Goal: Answer question/provide support

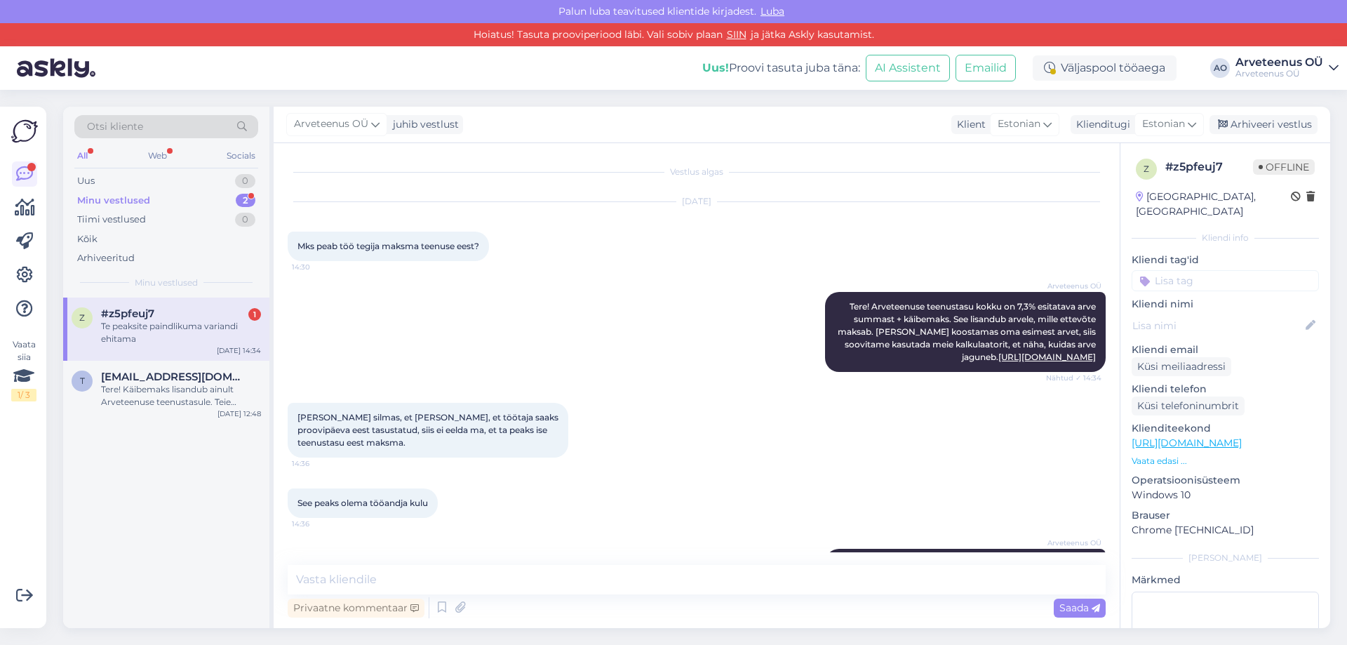
scroll to position [165, 0]
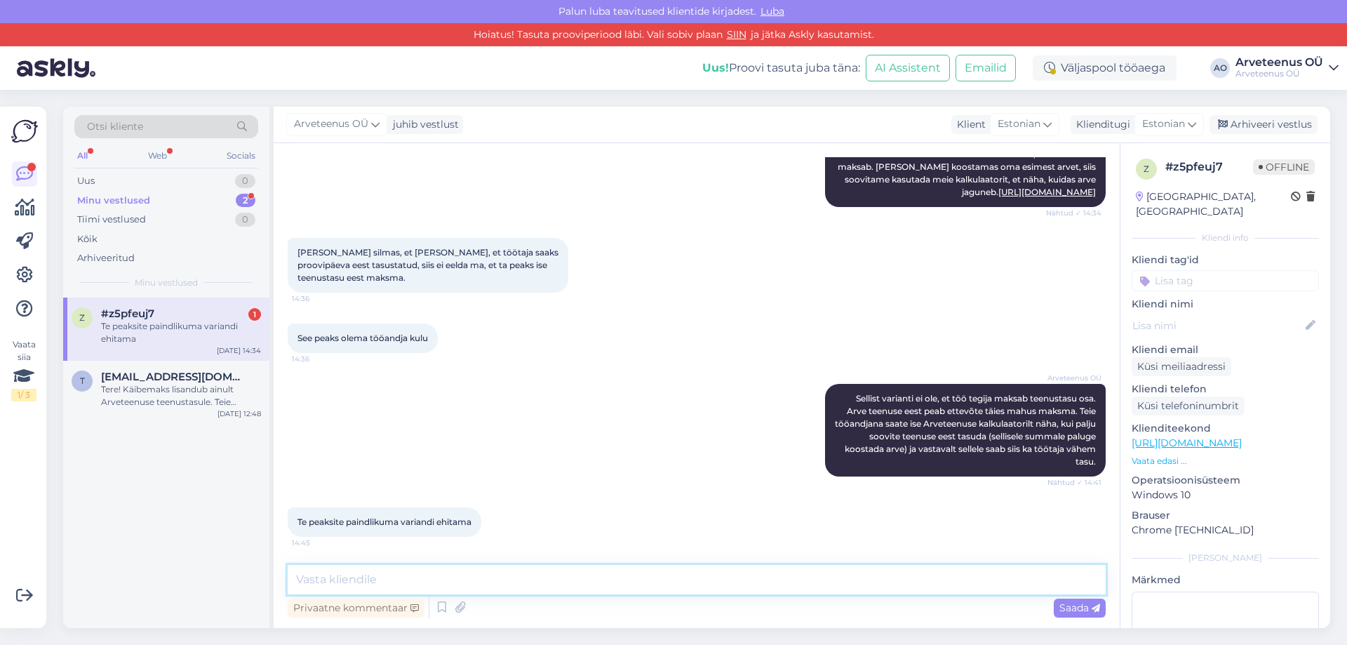
click at [344, 584] on textarea at bounding box center [697, 579] width 818 height 29
click at [259, 555] on div "z #z5pfeuj7 1 Te peaksite paindlikuma variandi ehitama [DATE] 14:34 t [EMAIL_AD…" at bounding box center [166, 462] width 206 height 331
click at [200, 397] on div "Tere! Käibemaks lisandub ainult Arveteenuse teenustasule. Teie töötasuosale käi…" at bounding box center [181, 395] width 160 height 25
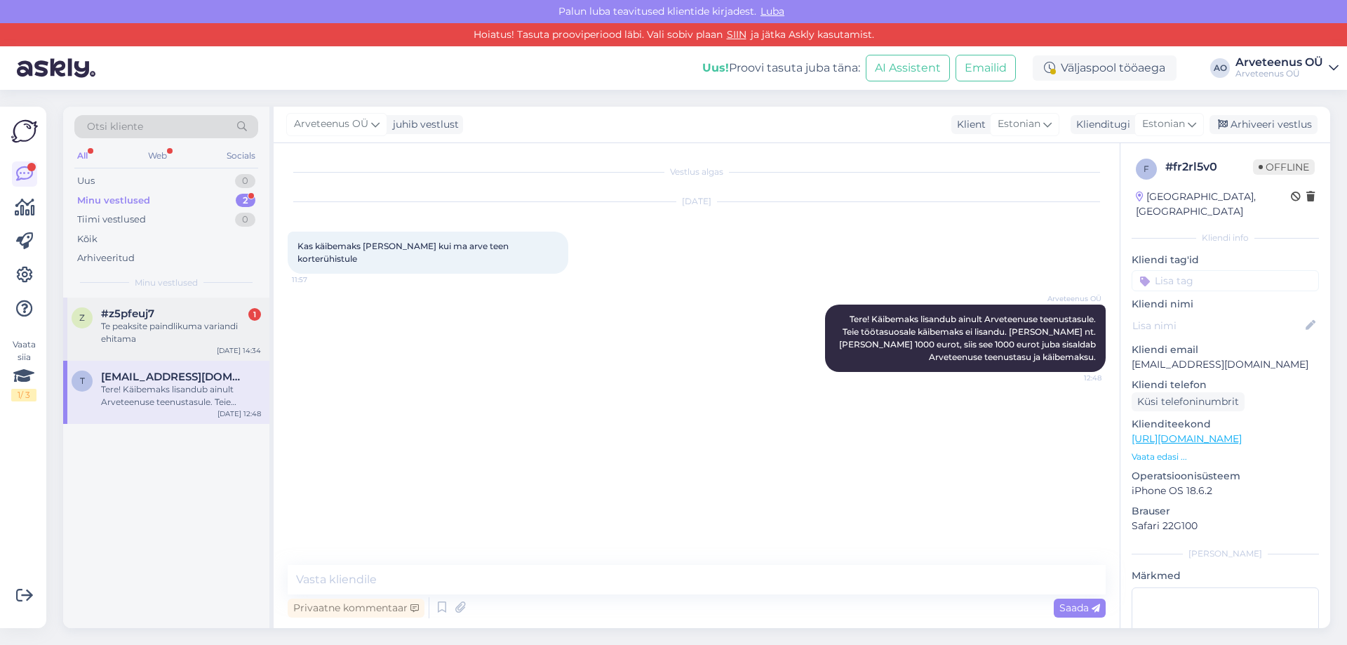
click at [154, 314] on span "#z5pfeuj7" at bounding box center [127, 313] width 53 height 13
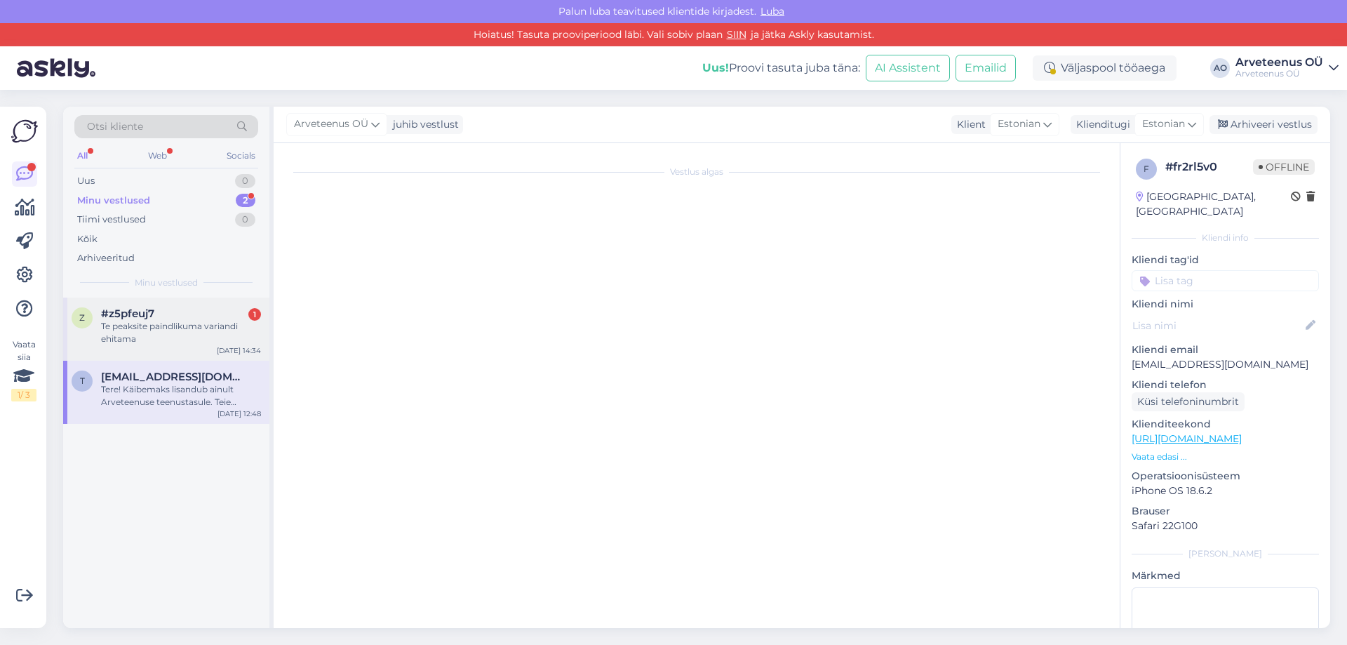
scroll to position [119, 0]
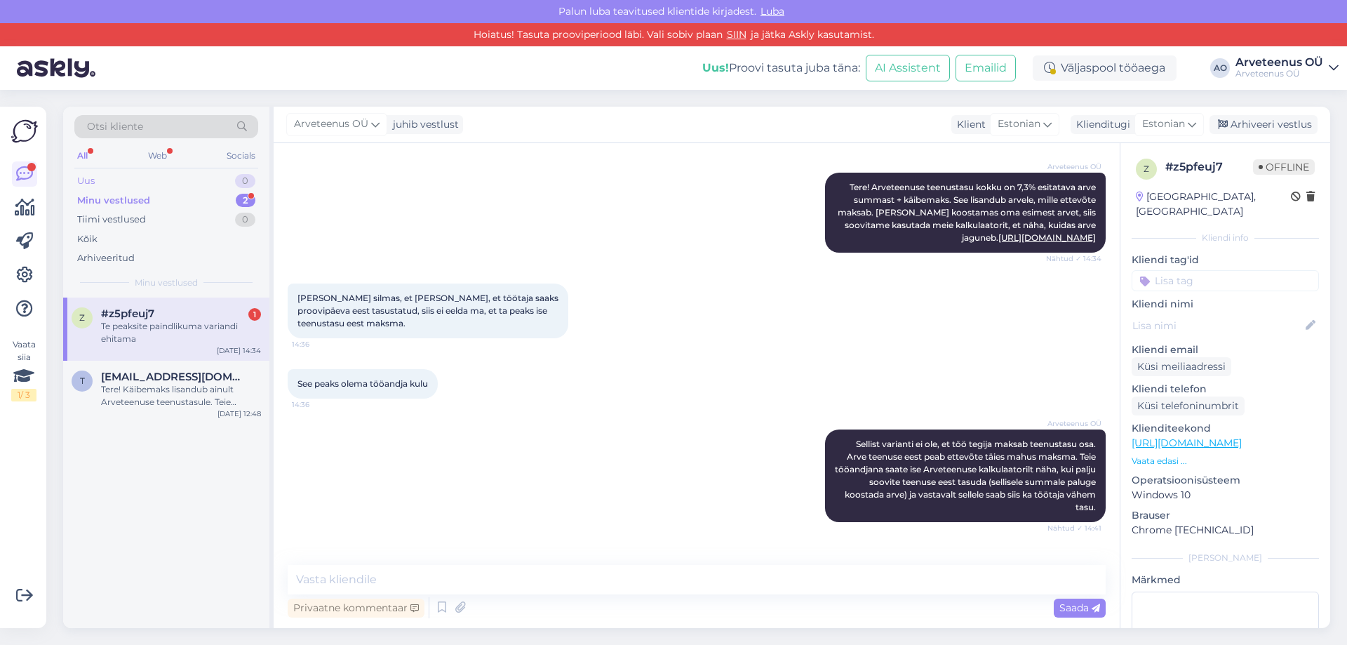
click at [133, 179] on div "Uus 0" at bounding box center [166, 181] width 184 height 20
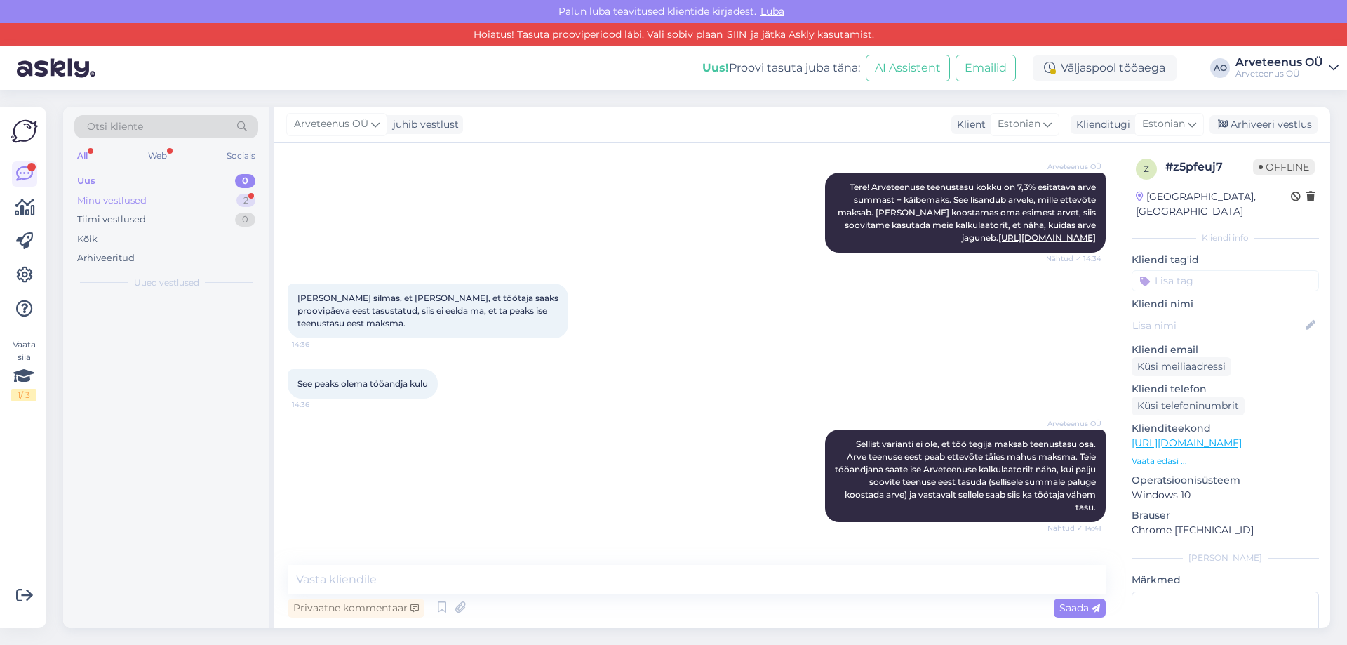
click at [141, 201] on div "Minu vestlused" at bounding box center [111, 201] width 69 height 14
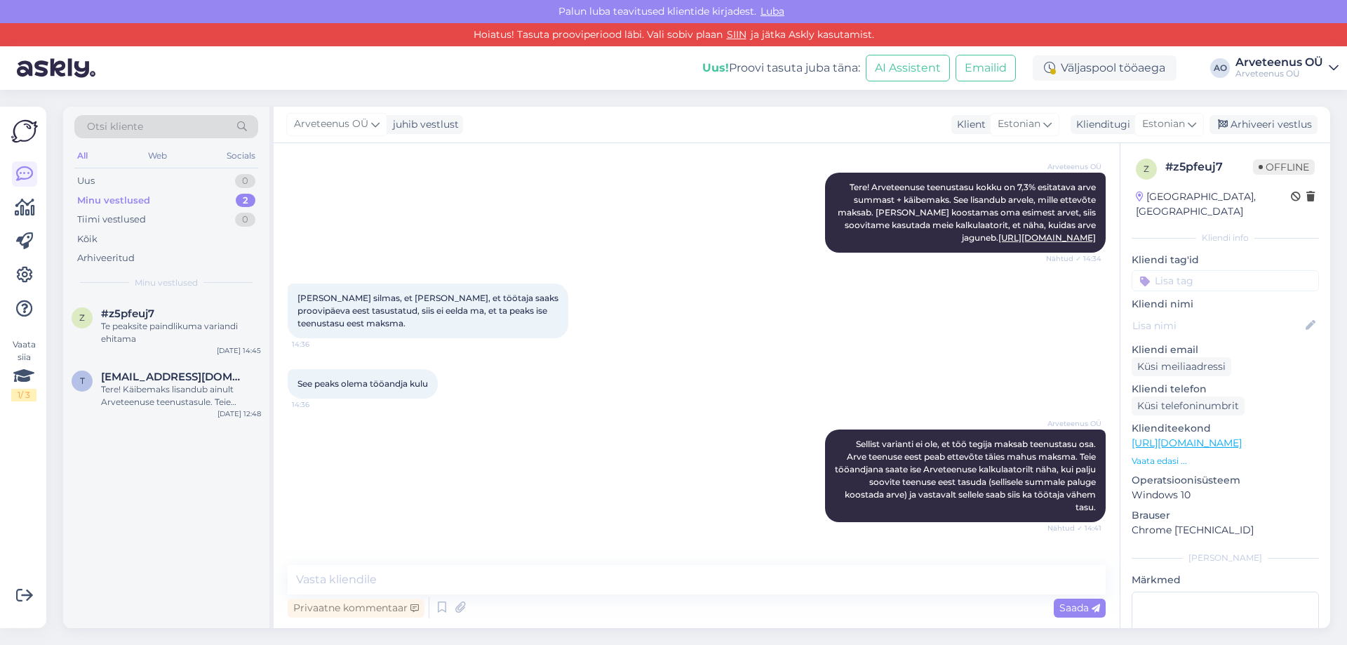
click at [140, 335] on div "Te peaksite paindlikuma variandi ehitama" at bounding box center [181, 332] width 160 height 25
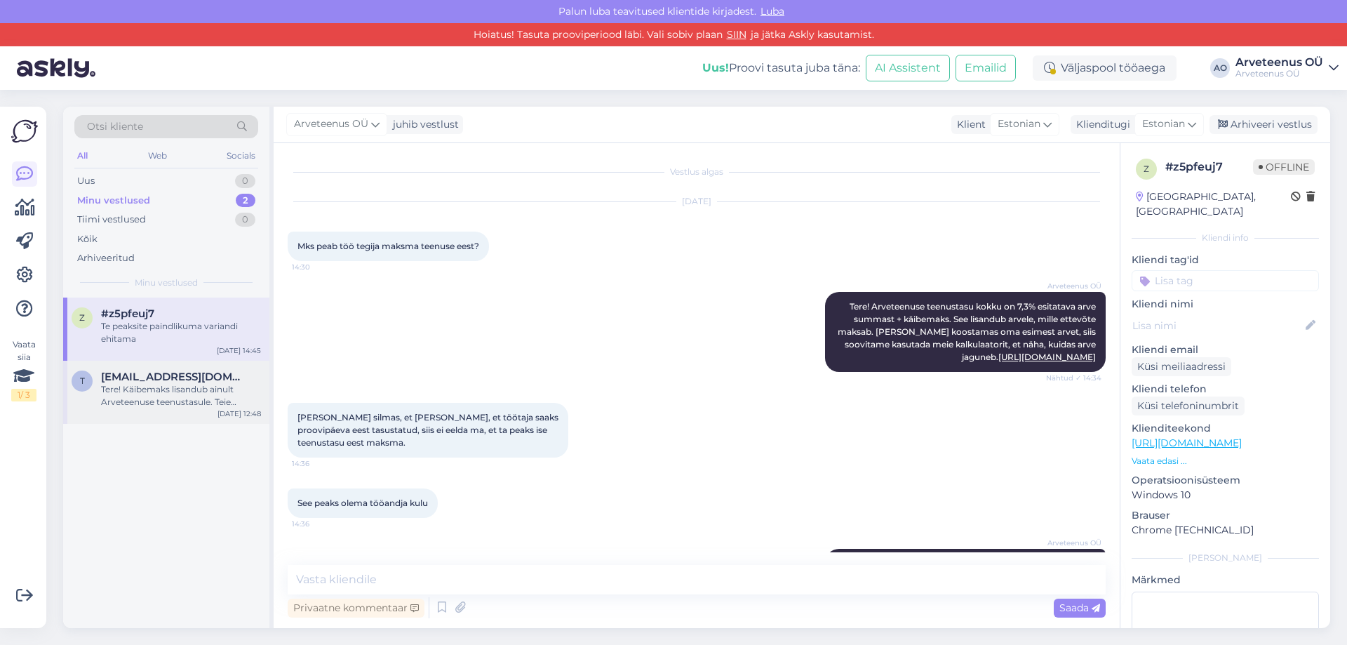
scroll to position [165, 0]
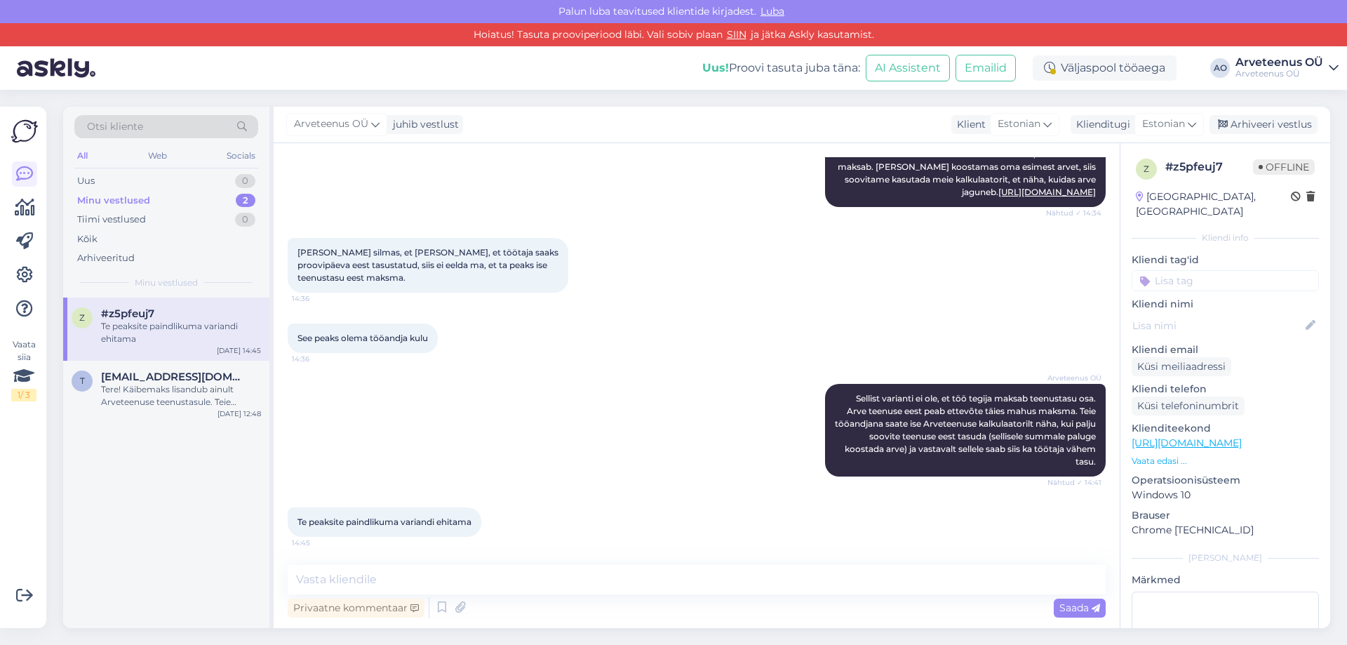
click at [175, 509] on div "z #z5pfeuj7 Te peaksite paindlikuma variandi ehitama [DATE] 14:45 t [EMAIL_ADDR…" at bounding box center [166, 462] width 206 height 331
click at [184, 505] on div "z #z5pfeuj7 Te peaksite paindlikuma variandi ehitama [DATE] 14:45 t [EMAIL_ADDR…" at bounding box center [166, 462] width 206 height 331
click at [213, 496] on div "z #z5pfeuj7 Te peaksite paindlikuma variandi ehitama [DATE] 14:45 t [EMAIL_ADDR…" at bounding box center [166, 462] width 206 height 331
click at [1284, 126] on div "Arhiveeri vestlus" at bounding box center [1263, 124] width 108 height 19
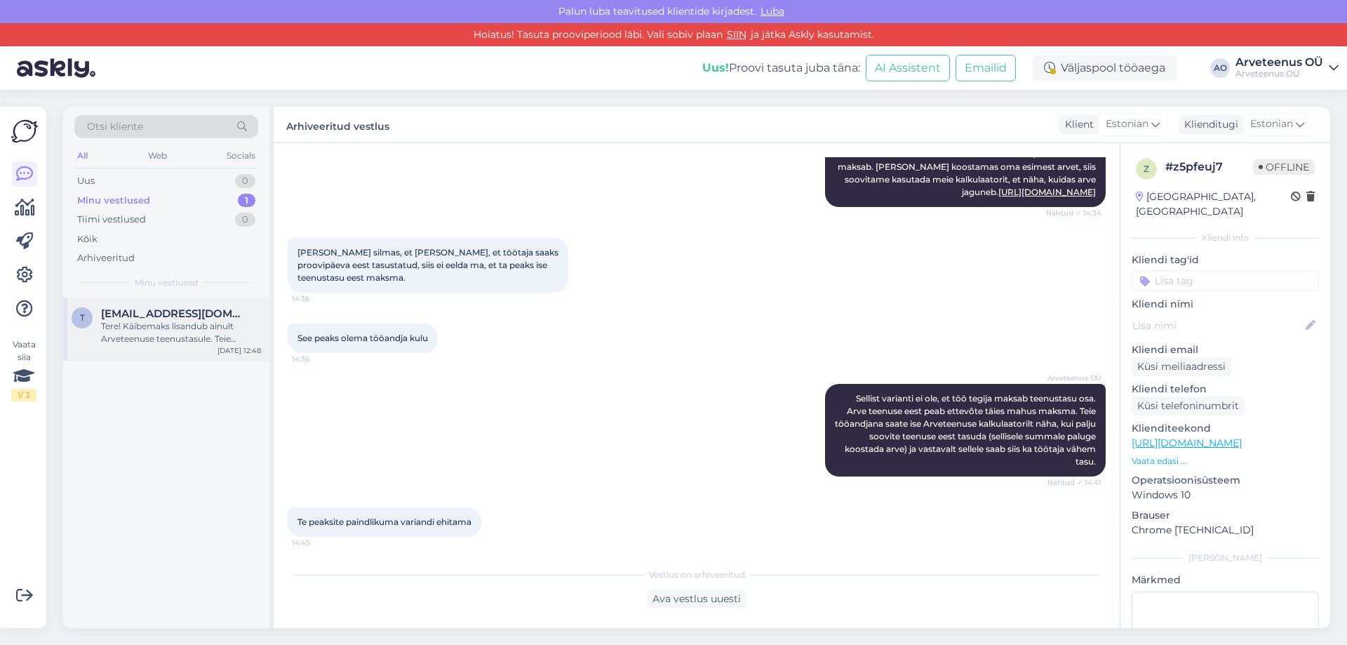
click at [130, 333] on div "Tere! Käibemaks lisandub ainult Arveteenuse teenustasule. Teie töötasuosale käi…" at bounding box center [181, 332] width 160 height 25
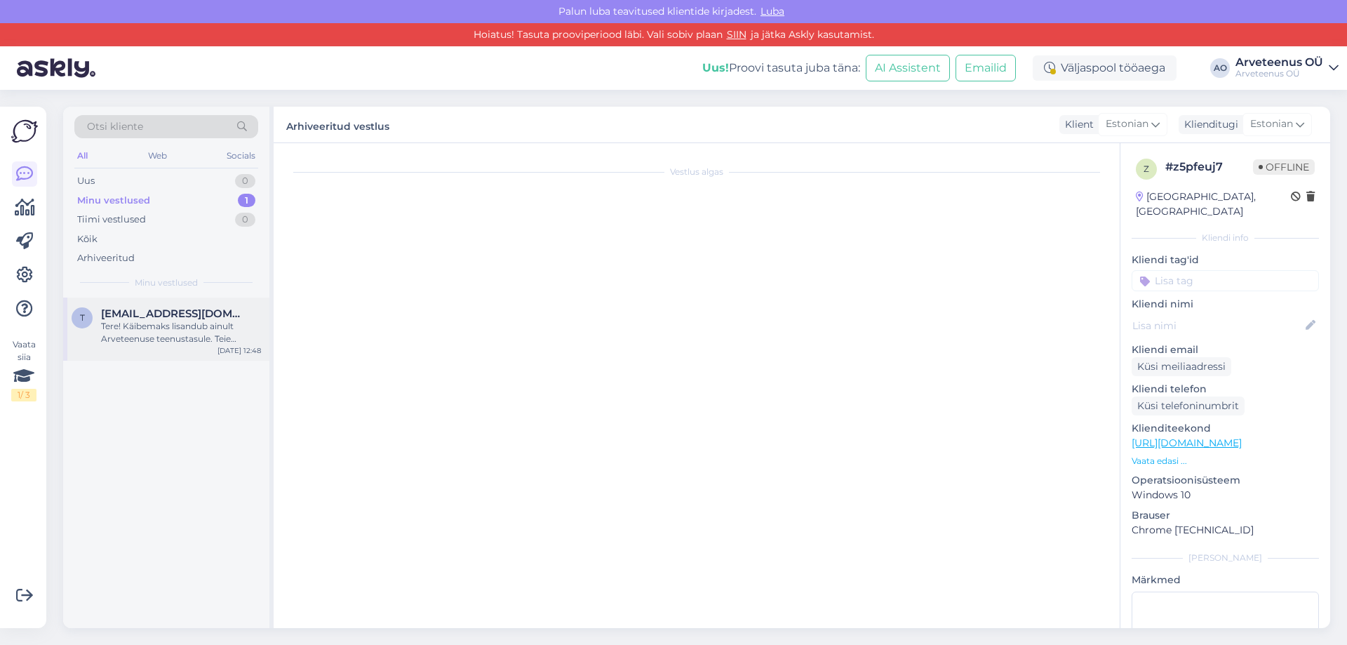
scroll to position [0, 0]
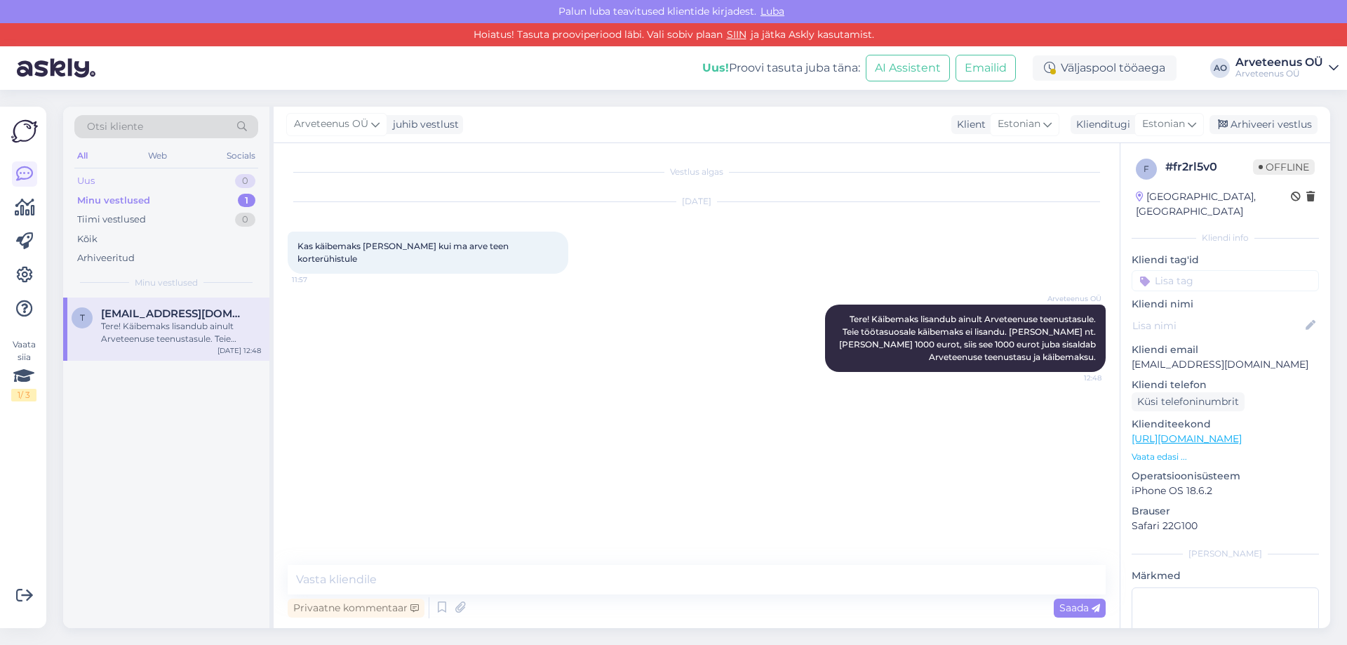
click at [121, 180] on div "Uus 0" at bounding box center [166, 181] width 184 height 20
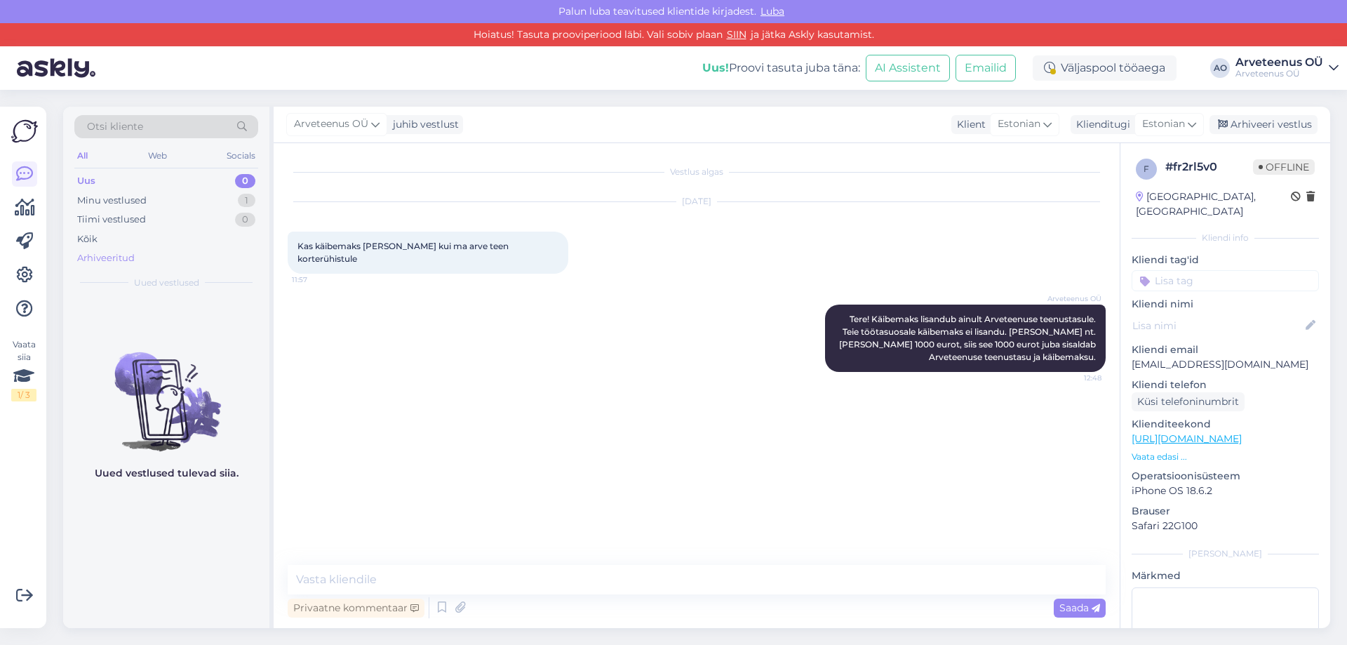
click at [128, 257] on div "Arhiveeritud" at bounding box center [106, 258] width 58 height 14
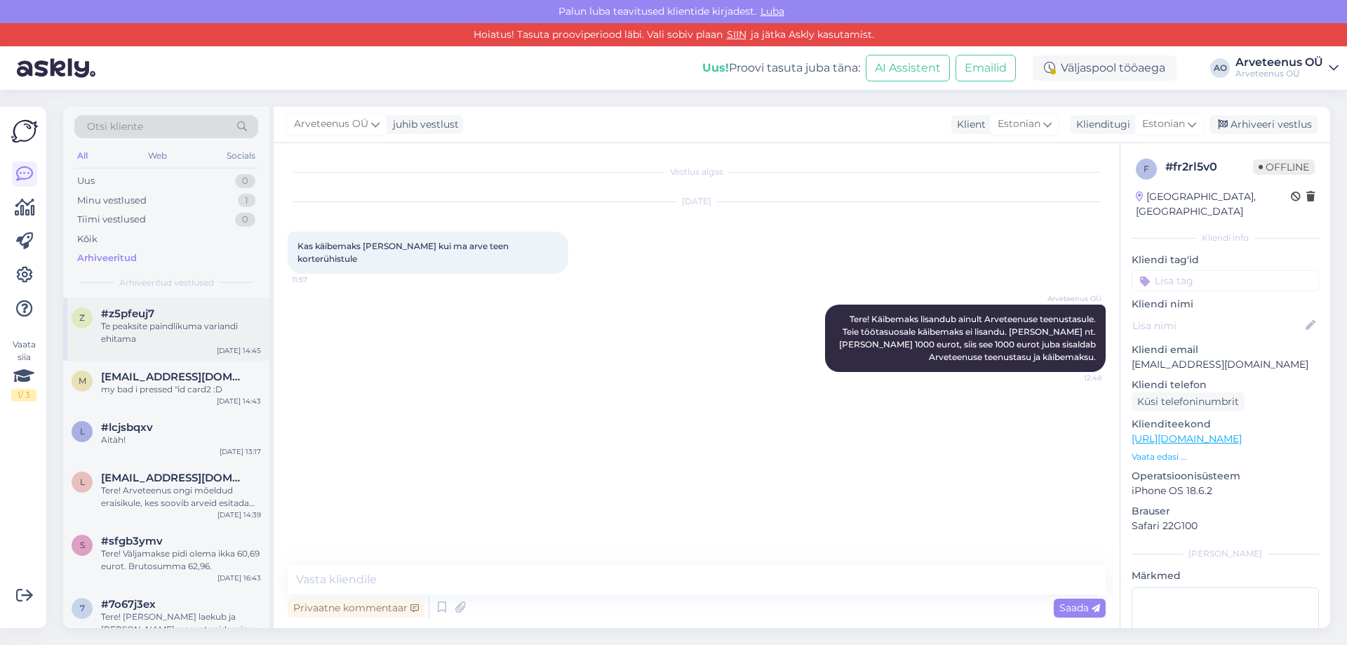
click at [137, 321] on div "Te peaksite paindlikuma variandi ehitama" at bounding box center [181, 332] width 160 height 25
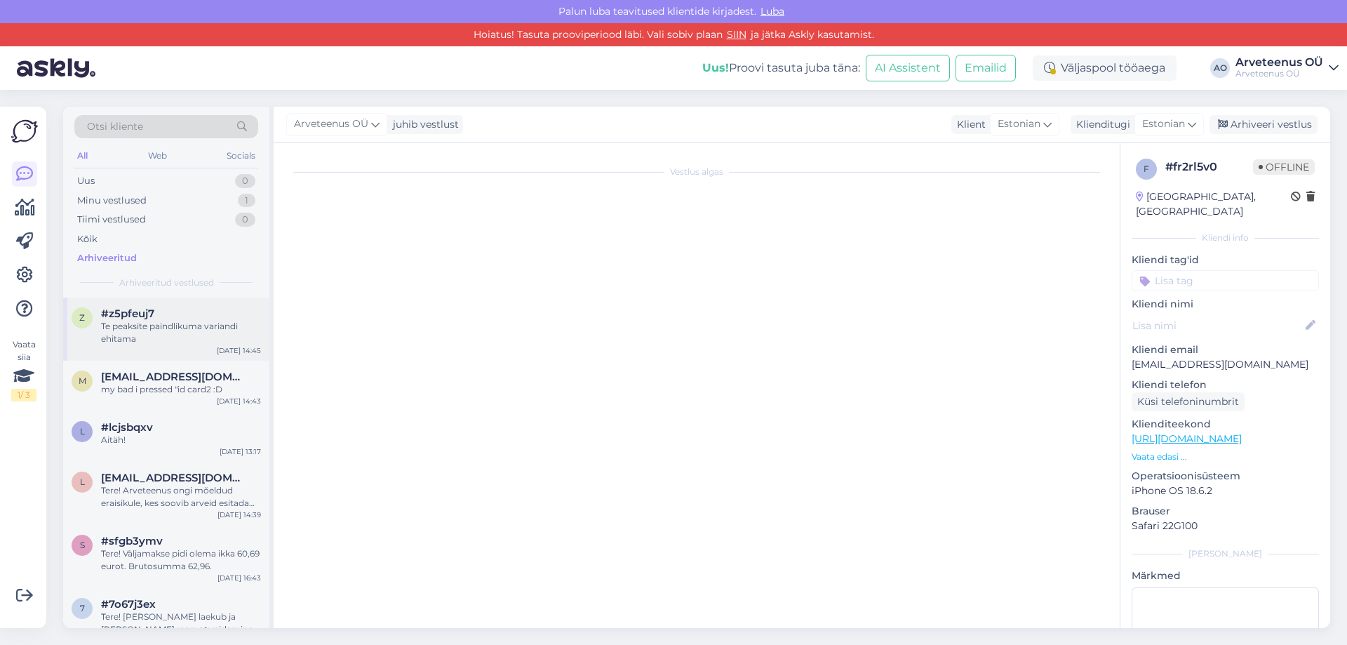
scroll to position [170, 0]
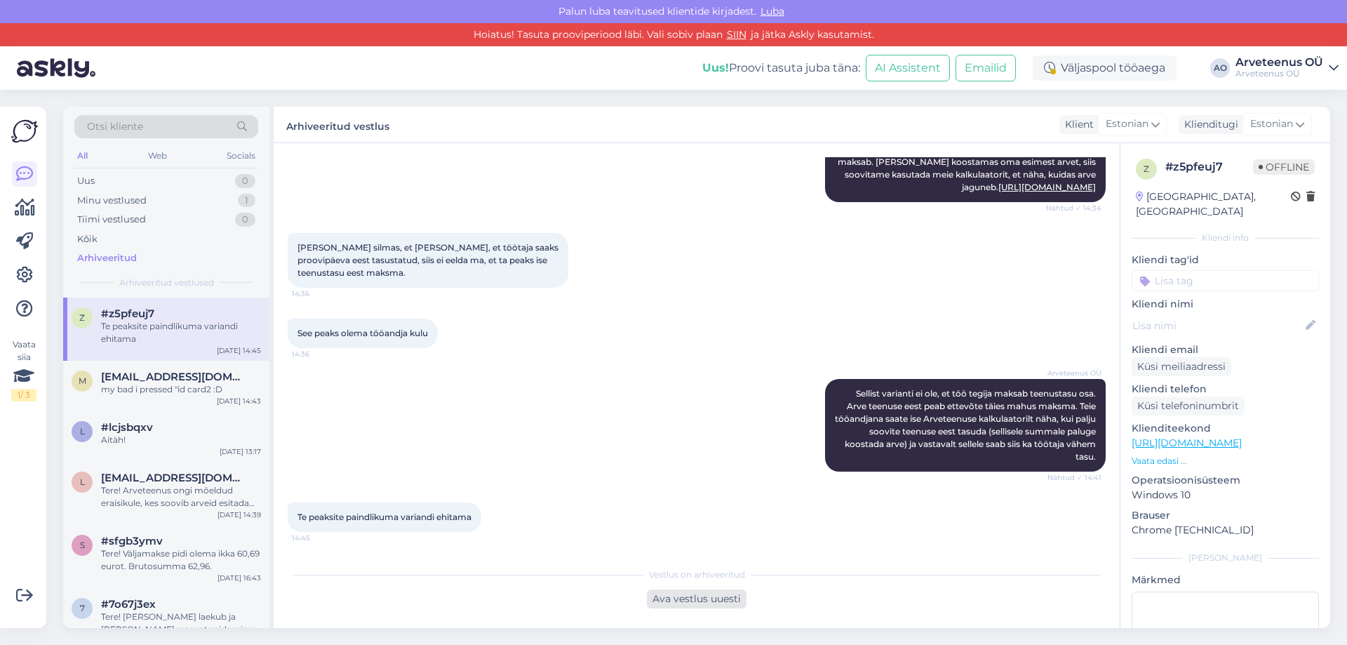
click at [710, 602] on div "Ava vestlus uuesti" at bounding box center [697, 598] width 100 height 19
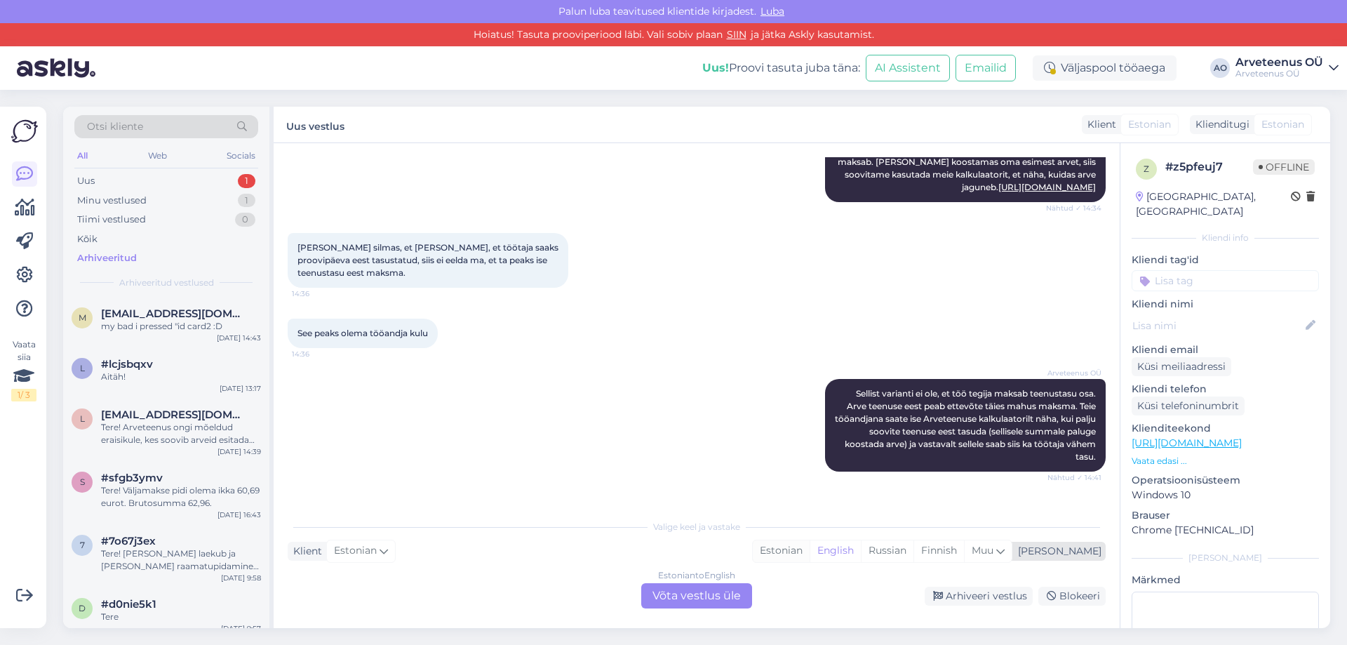
click at [809, 550] on div "Estonian" at bounding box center [781, 550] width 57 height 21
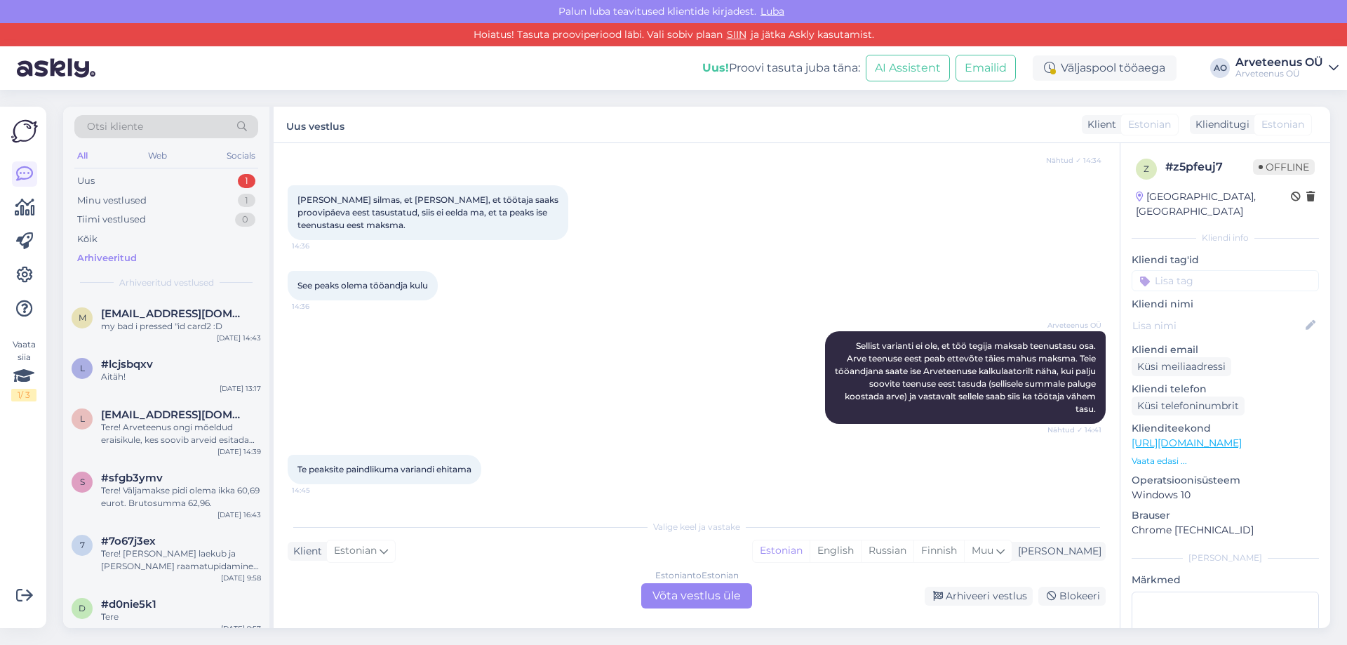
click at [694, 598] on div "Estonian to Estonian Võta vestlus üle" at bounding box center [696, 595] width 111 height 25
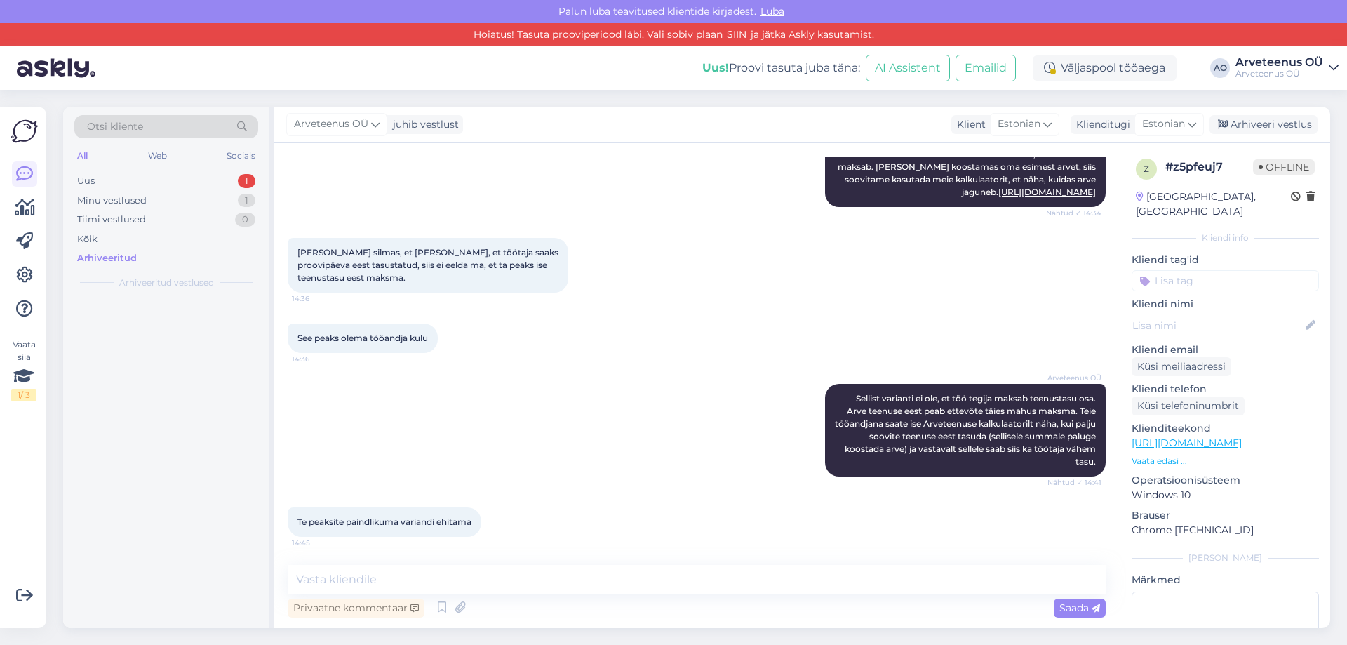
scroll to position [165, 0]
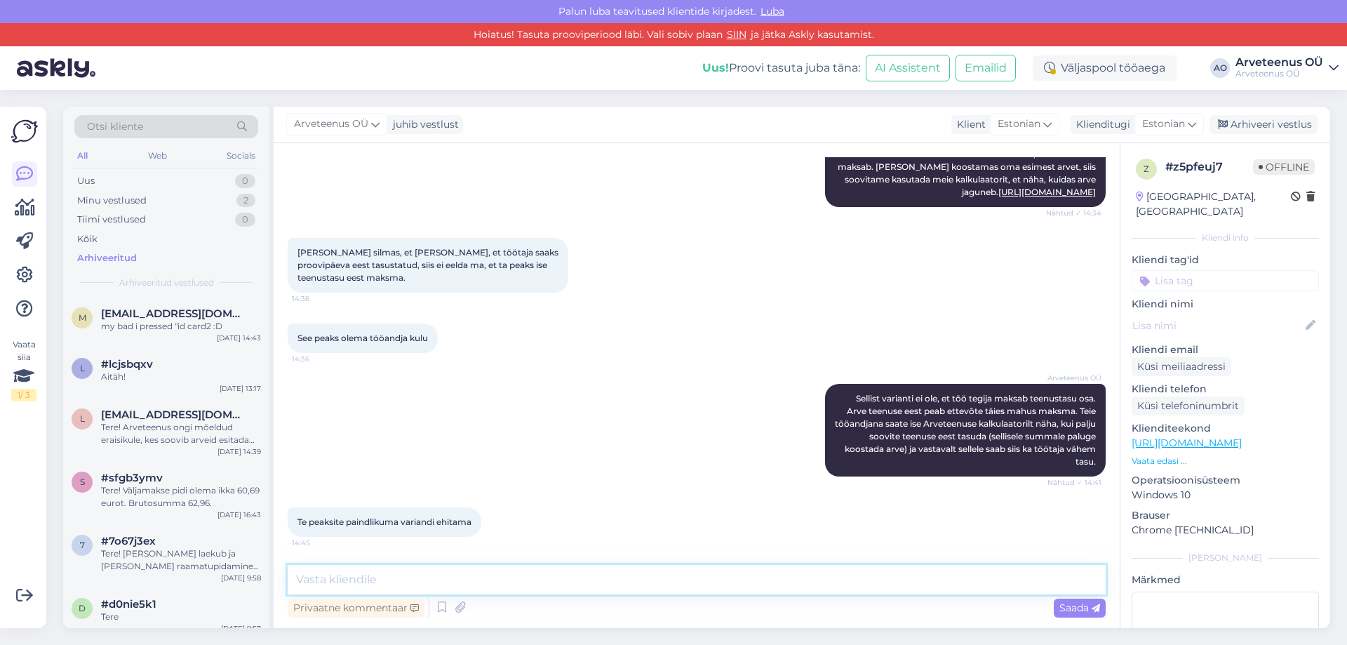
click at [453, 580] on textarea at bounding box center [697, 579] width 818 height 29
drag, startPoint x: 627, startPoint y: 577, endPoint x: 417, endPoint y: 577, distance: 209.7
click at [417, 577] on textarea "Aitäh tagasiside eest. Hetkel see arendus plaanis ei ole." at bounding box center [697, 579] width 818 height 29
type textarea "Aitäh tagasiside eest."
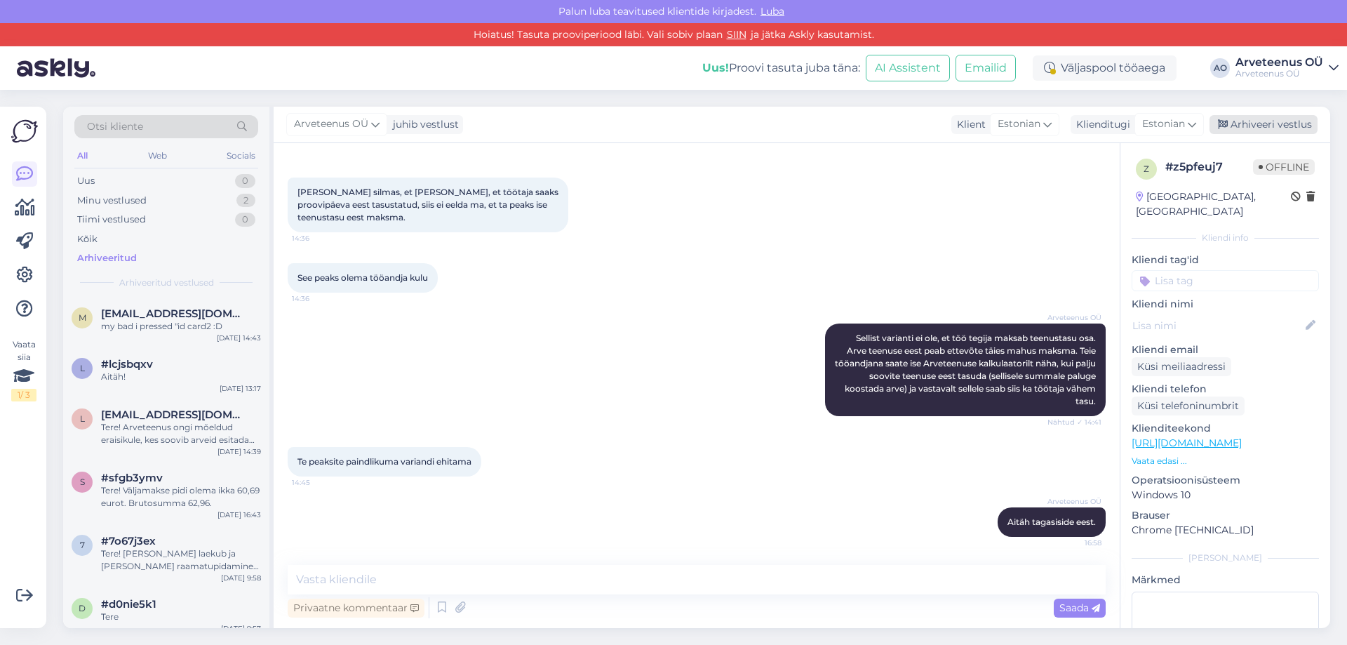
click at [1270, 120] on div "Arhiveeri vestlus" at bounding box center [1263, 124] width 108 height 19
